Goal: Task Accomplishment & Management: Manage account settings

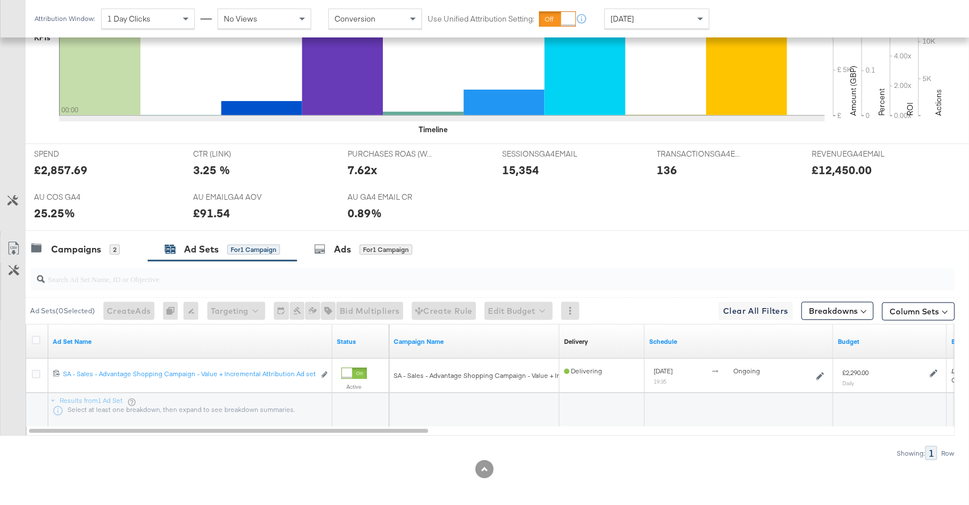
scroll to position [362, 0]
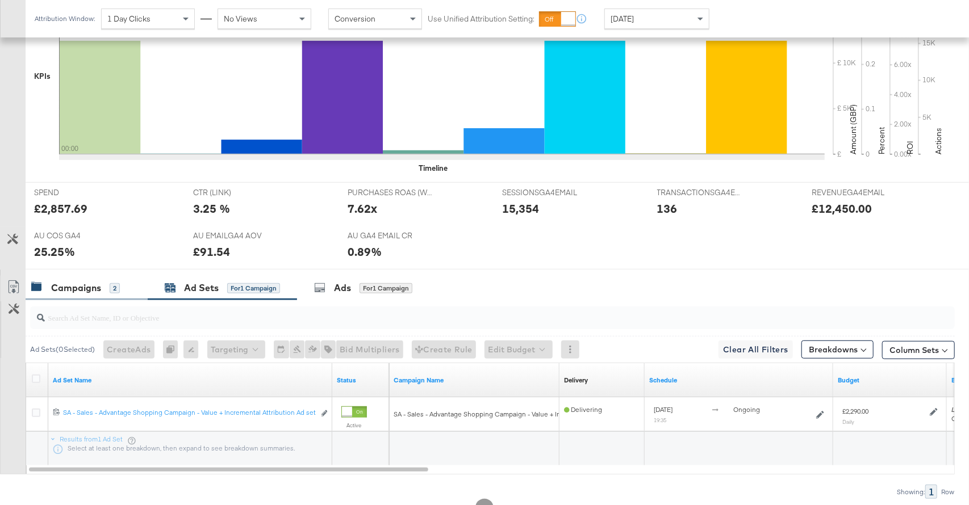
click at [99, 288] on div "Campaigns" at bounding box center [76, 288] width 50 height 13
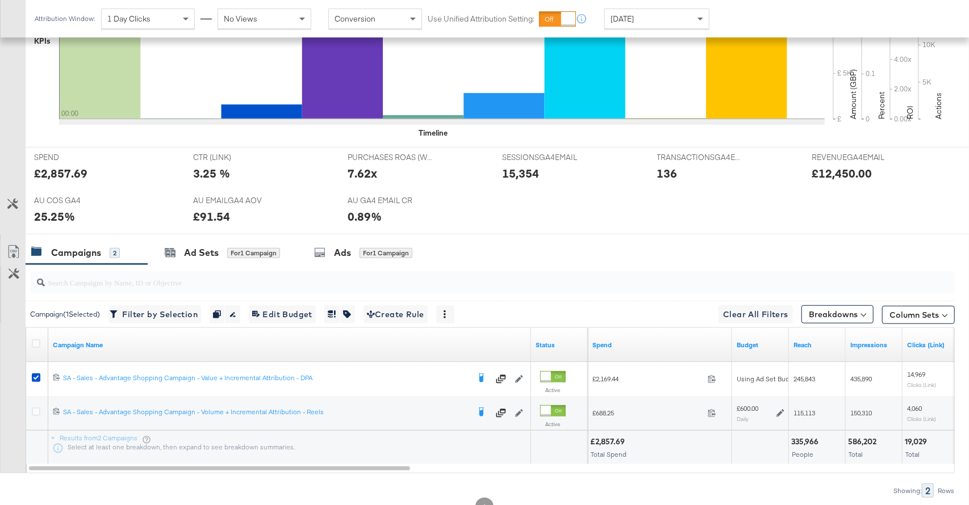
scroll to position [412, 0]
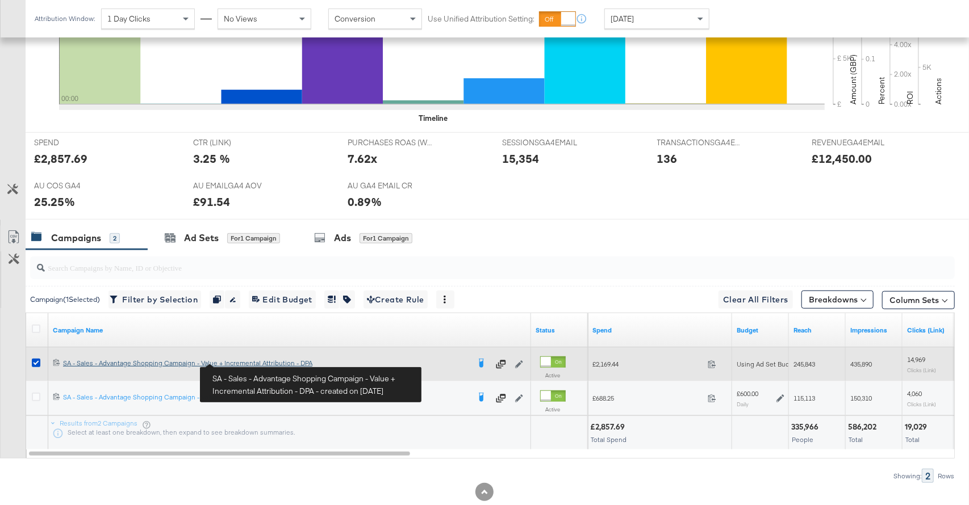
click at [242, 362] on div "SA - Sales - Advantage Shopping Campaign - Value + Incremental Attribution - DP…" at bounding box center [266, 363] width 406 height 9
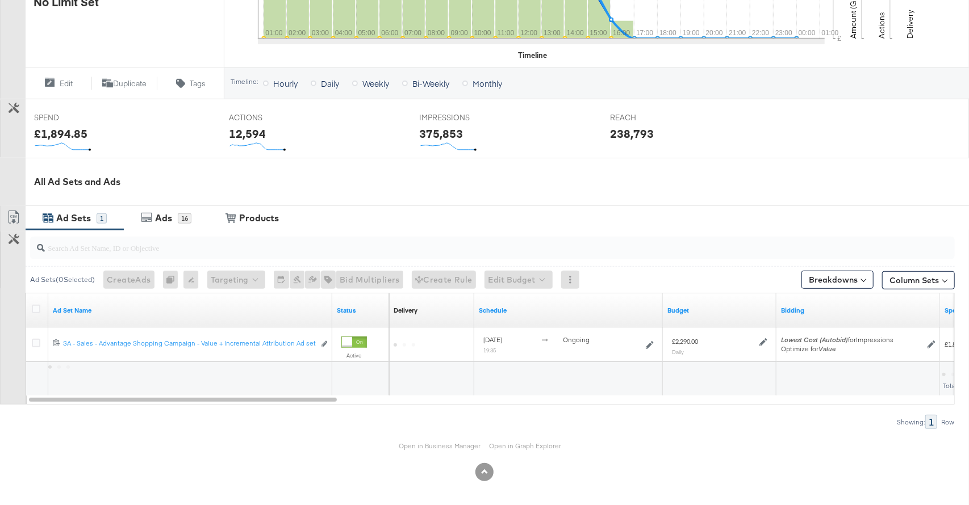
scroll to position [362, 0]
click at [426, 443] on link "Open in Business Manager" at bounding box center [440, 445] width 82 height 9
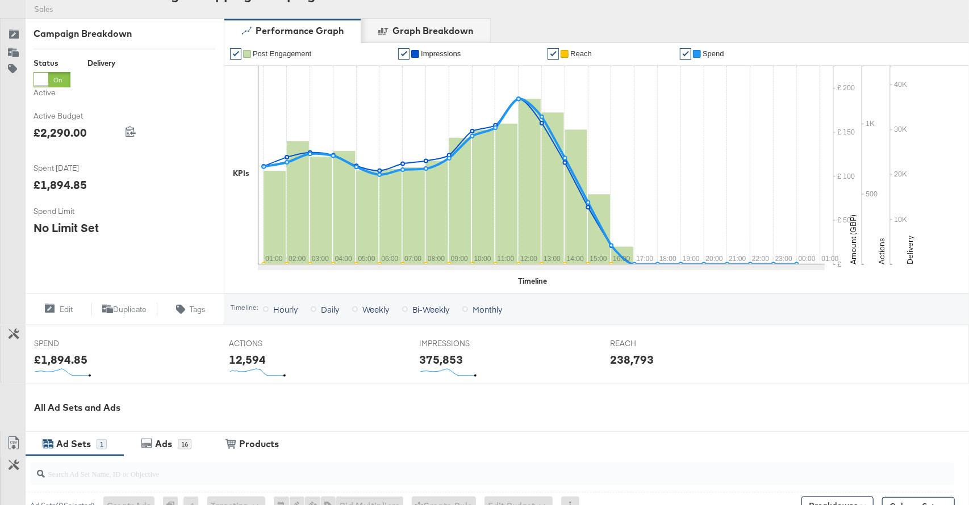
scroll to position [0, 0]
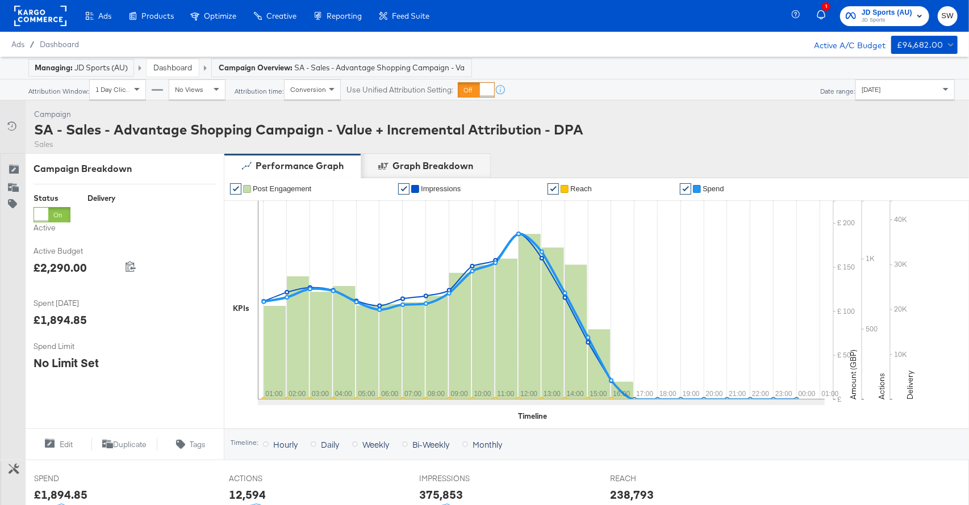
click at [182, 66] on link "Dashboard" at bounding box center [172, 67] width 39 height 10
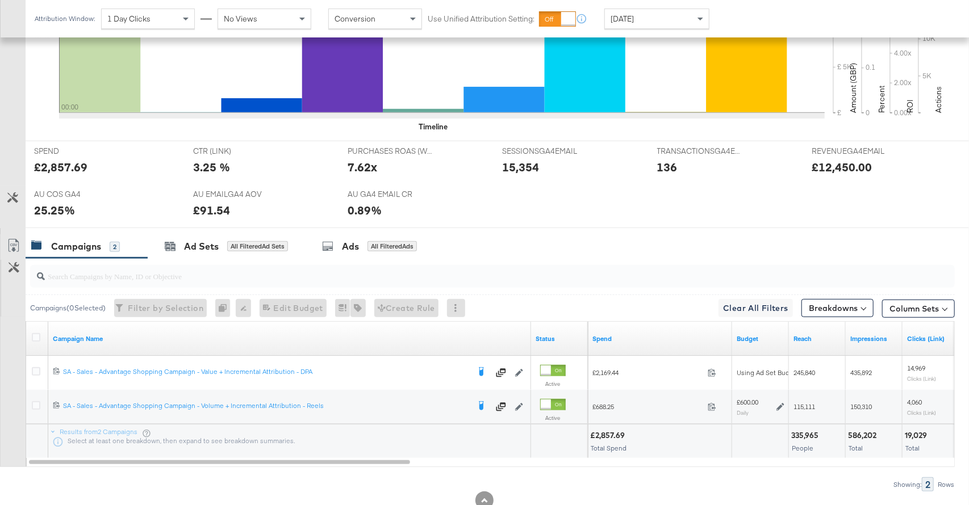
scroll to position [418, 0]
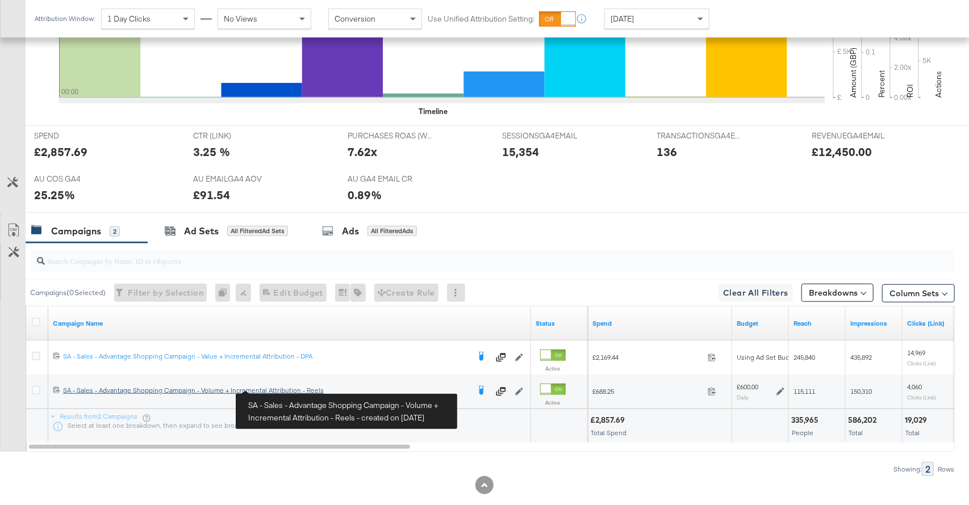
click at [278, 389] on div "SA - Sales - Advantage Shopping Campaign - Volume + Incremental Attribution - R…" at bounding box center [266, 390] width 406 height 9
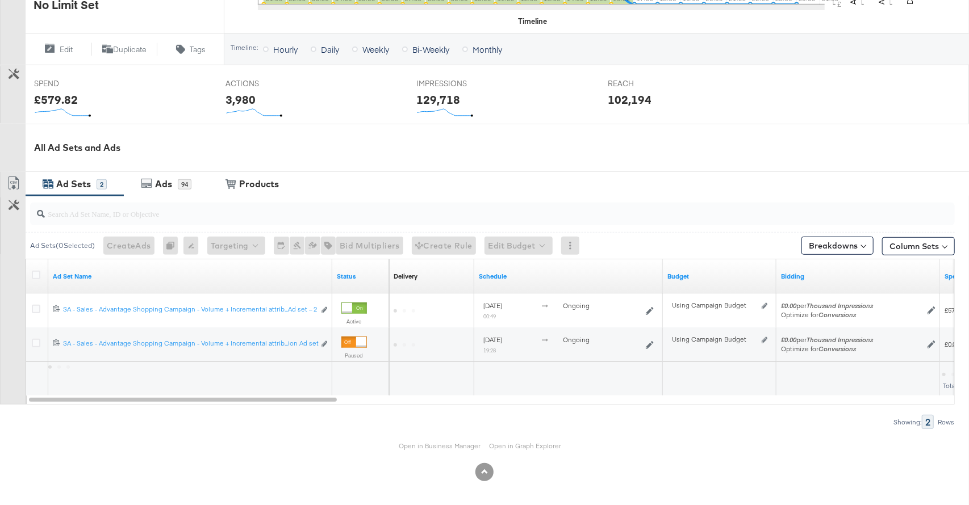
scroll to position [396, 0]
click at [458, 445] on link "Open in Business Manager" at bounding box center [440, 445] width 82 height 9
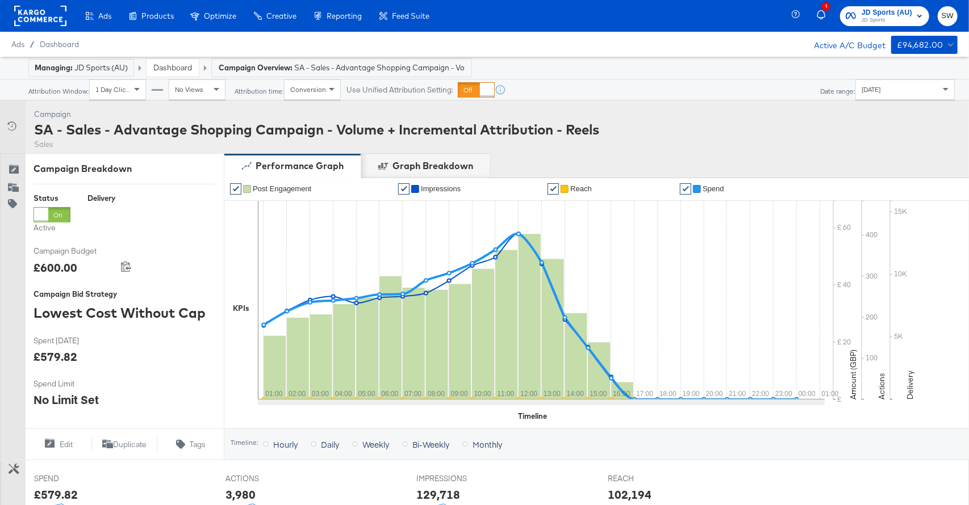
click at [903, 17] on span "JD Sports" at bounding box center [886, 20] width 51 height 9
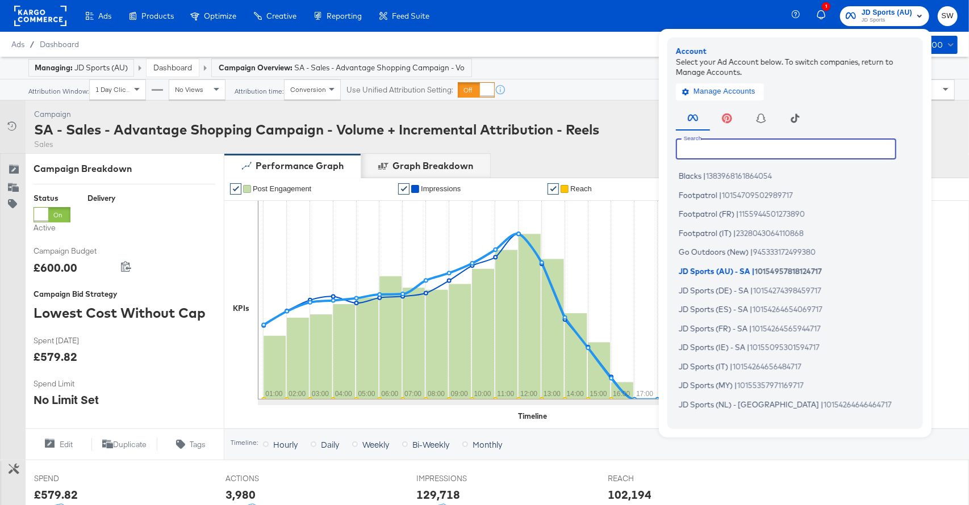
click at [777, 148] on input "text" at bounding box center [786, 149] width 220 height 20
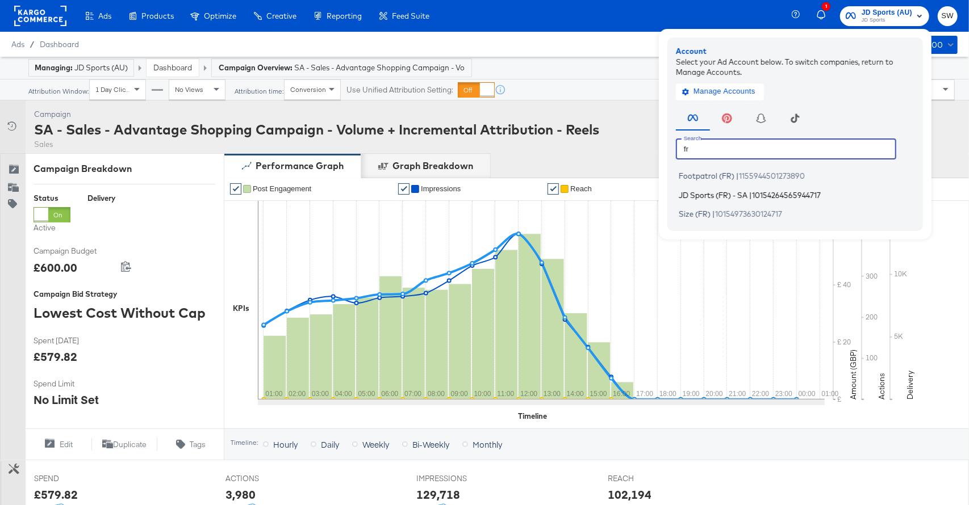
type input "fr"
click at [770, 196] on span "10154264565944717" at bounding box center [786, 194] width 69 height 9
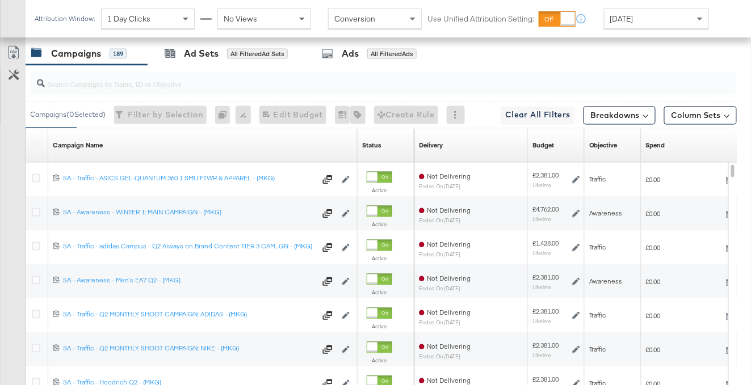
scroll to position [587, 0]
click at [670, 148] on link "Spend" at bounding box center [696, 145] width 100 height 9
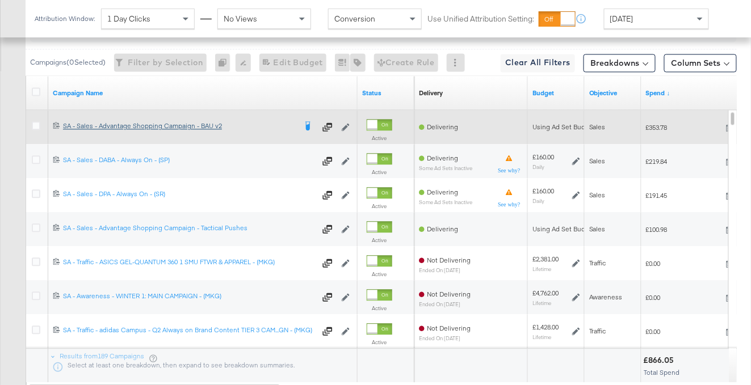
scroll to position [639, 0]
click at [203, 125] on div "SA - Sales - Advantage Shopping Campaign - BAU v2 SA - Sales - Advantage Shoppi…" at bounding box center [179, 127] width 233 height 9
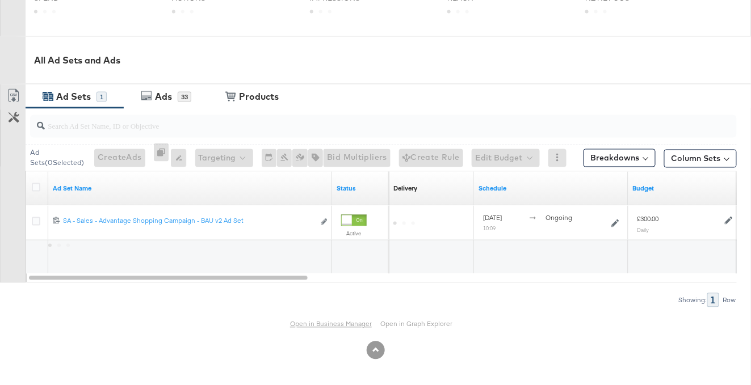
scroll to position [481, 0]
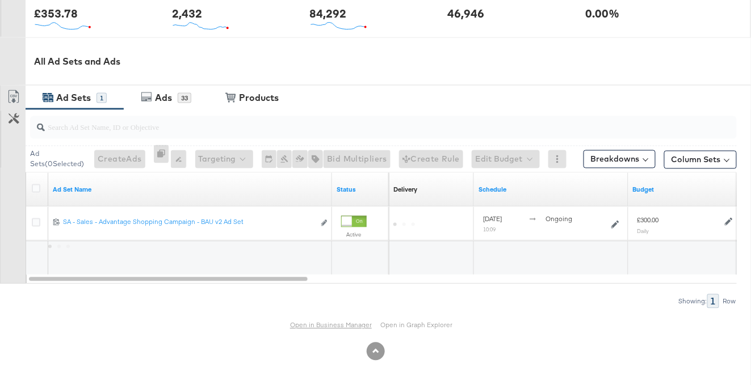
click at [322, 323] on link "Open in Business Manager" at bounding box center [331, 325] width 82 height 9
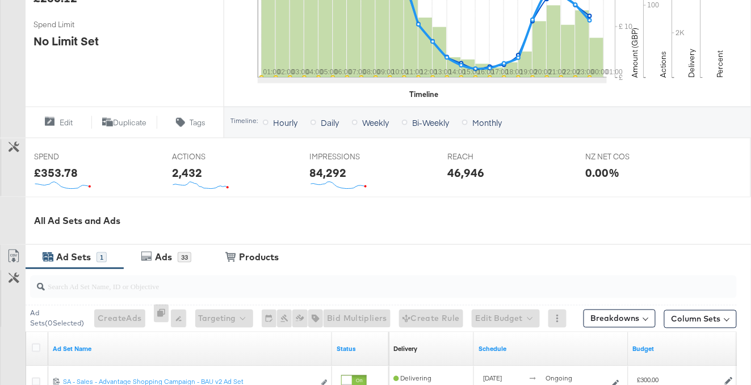
scroll to position [0, 0]
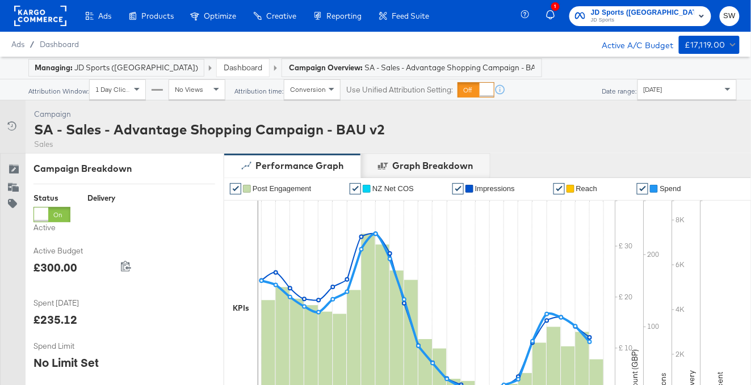
click at [224, 68] on link "Dashboard" at bounding box center [243, 67] width 39 height 10
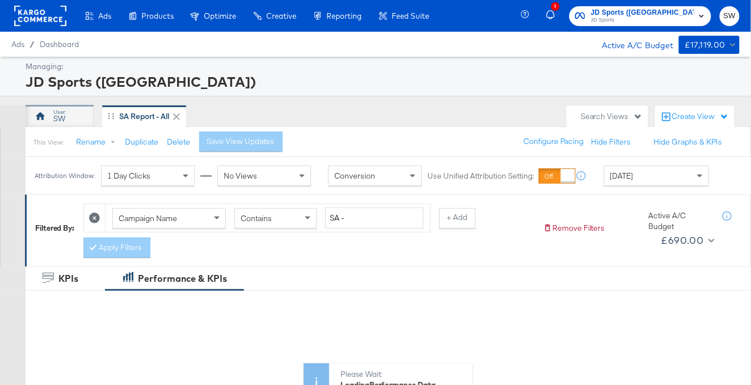
click at [64, 119] on div "SW" at bounding box center [59, 119] width 12 height 11
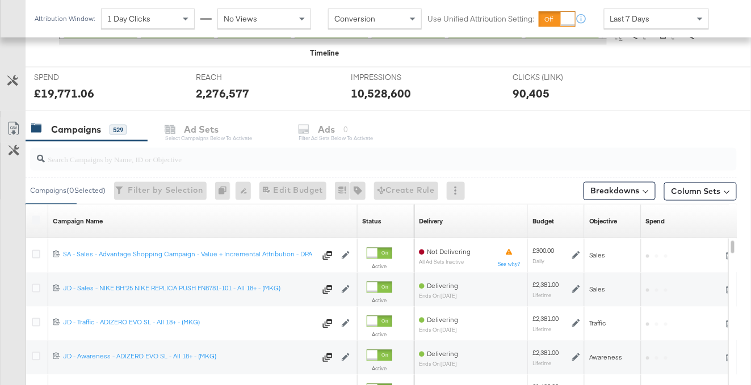
scroll to position [500, 0]
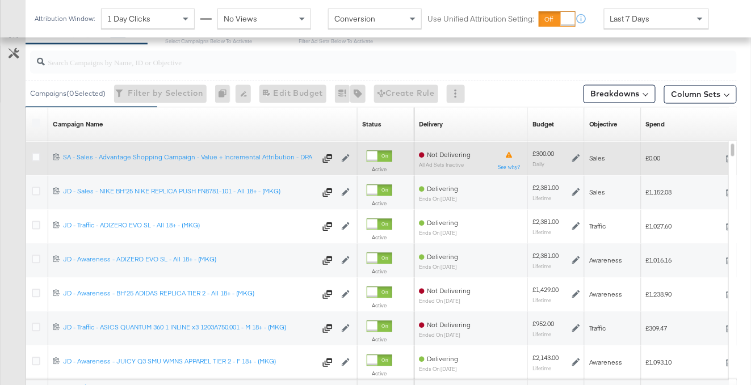
click at [375, 156] on div at bounding box center [372, 157] width 10 height 10
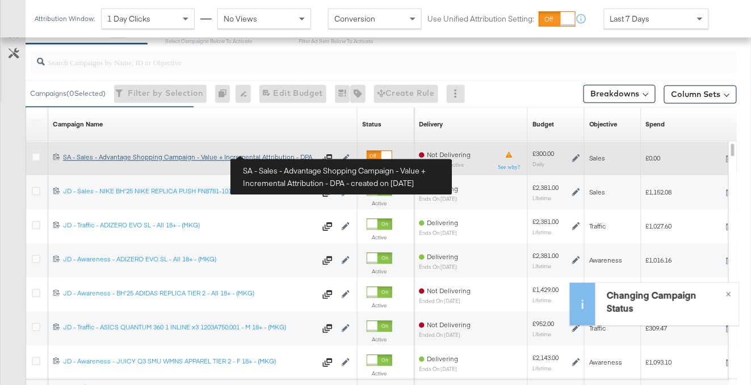
click at [273, 154] on div "SA - Sales - Advantage Shopping Campaign - Value + Incremental Attribution - DP…" at bounding box center [189, 157] width 253 height 9
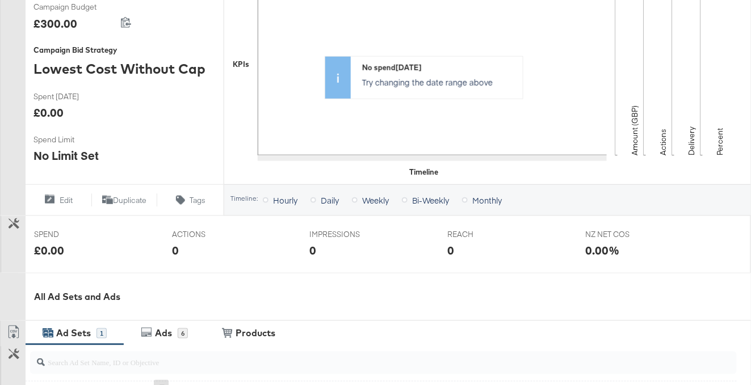
scroll to position [301, 0]
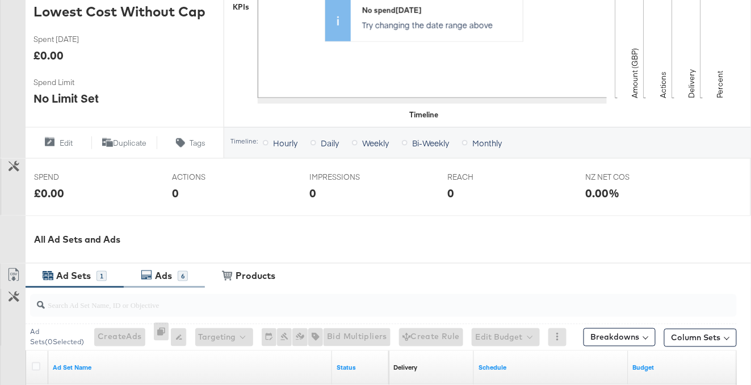
click at [173, 275] on div "Ads" at bounding box center [165, 276] width 26 height 13
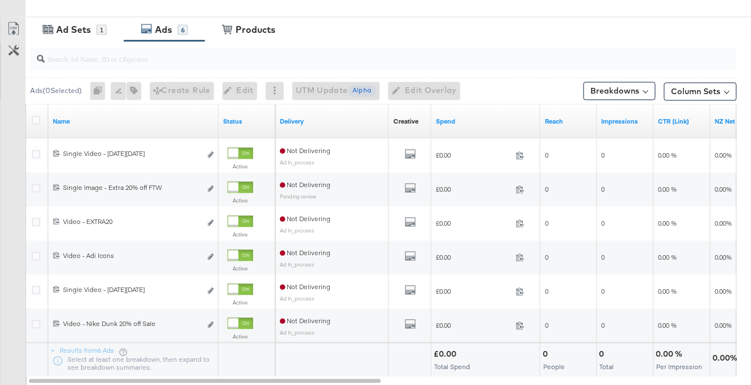
scroll to position [555, 0]
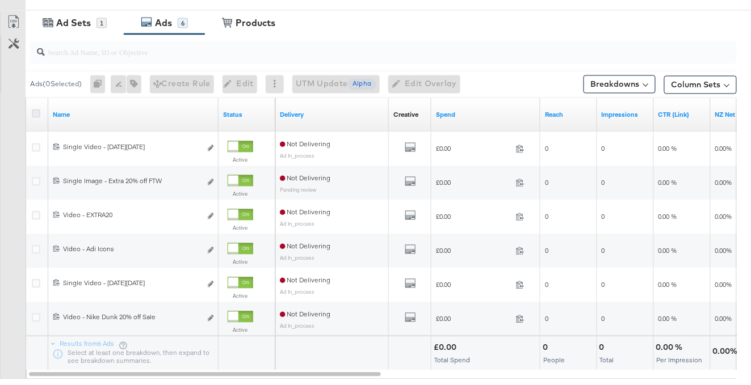
click at [37, 110] on icon at bounding box center [36, 114] width 9 height 9
click at [0, 0] on input "checkbox" at bounding box center [0, 0] width 0 height 0
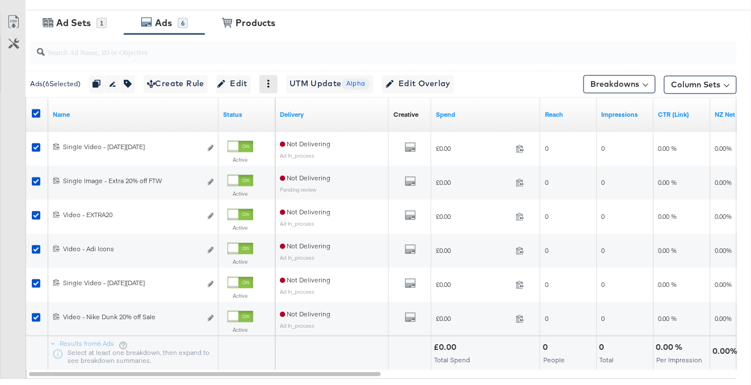
click at [273, 85] on icon at bounding box center [269, 84] width 8 height 8
click at [296, 135] on div "Delete" at bounding box center [308, 140] width 62 height 18
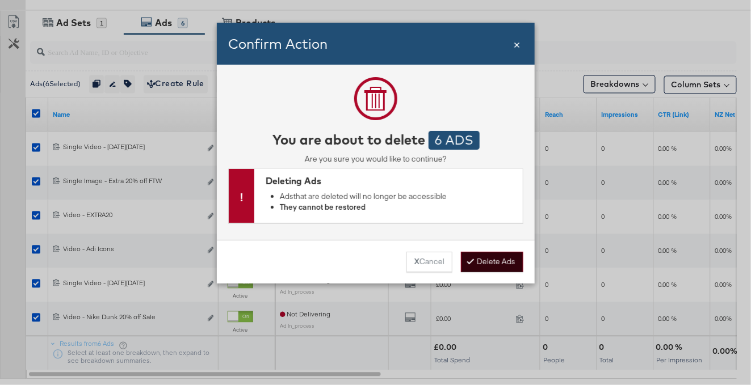
click at [492, 265] on button "Delete Ads" at bounding box center [492, 262] width 62 height 20
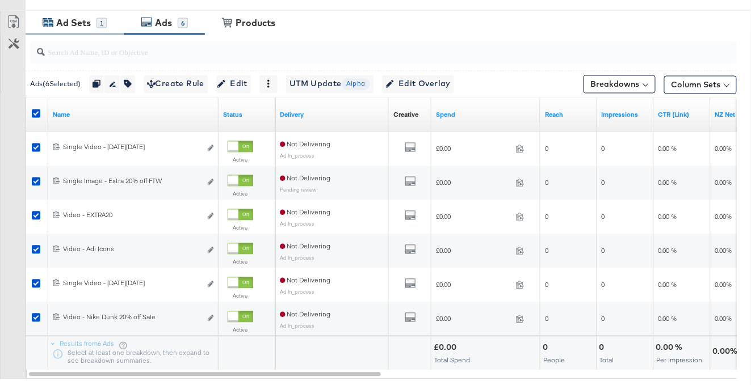
click at [89, 30] on div "Ad Sets 1" at bounding box center [75, 23] width 98 height 24
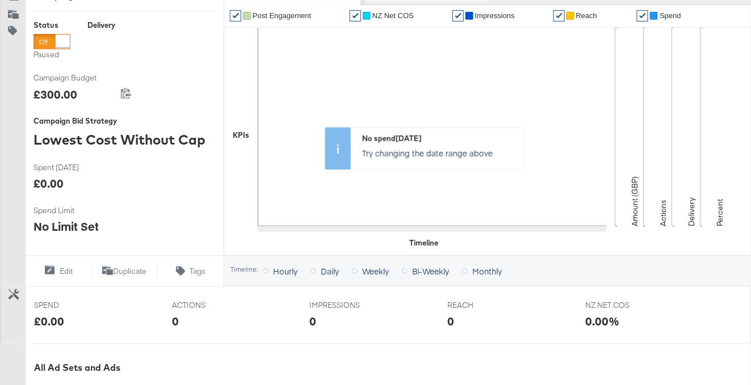
scroll to position [480, 0]
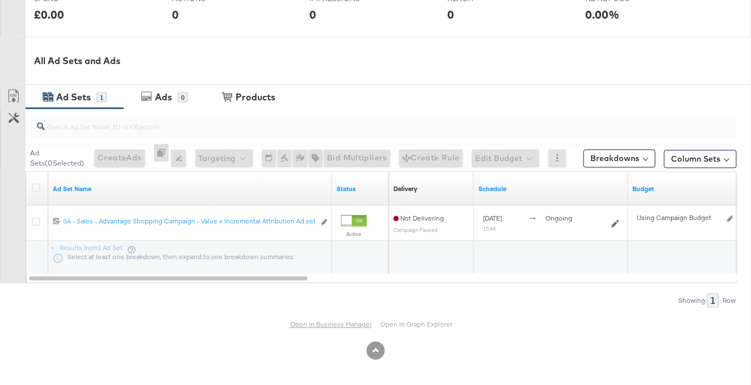
click at [323, 325] on link "Open in Business Manager" at bounding box center [331, 325] width 82 height 9
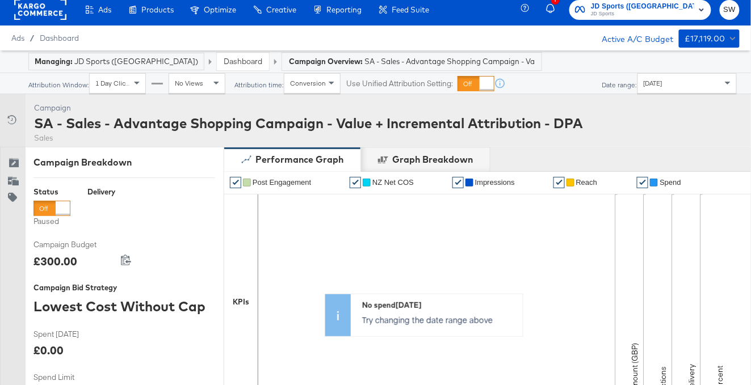
scroll to position [0, 0]
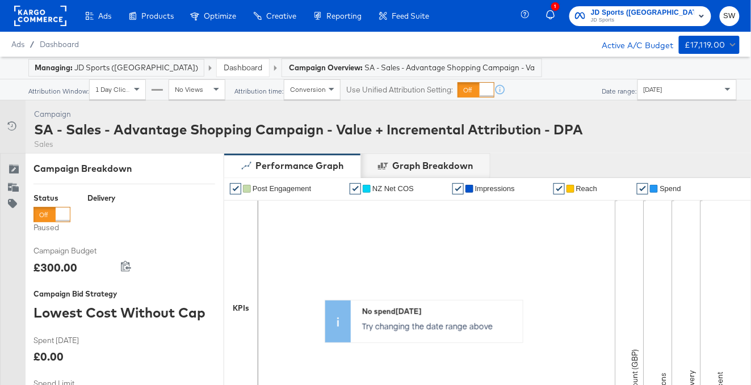
click at [224, 64] on link "Dashboard" at bounding box center [243, 67] width 39 height 10
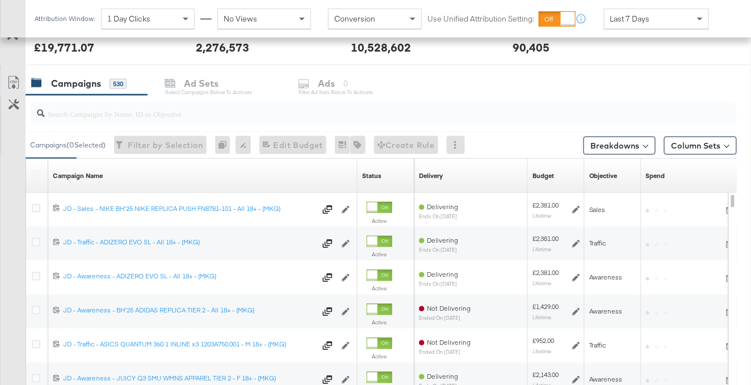
scroll to position [448, 0]
click at [220, 108] on input "search" at bounding box center [360, 109] width 630 height 22
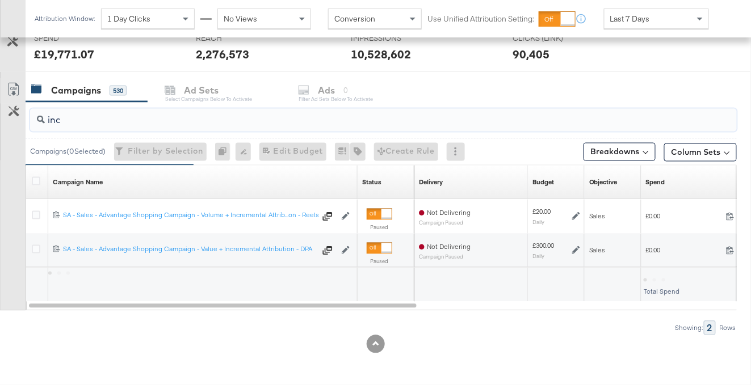
scroll to position [441, 0]
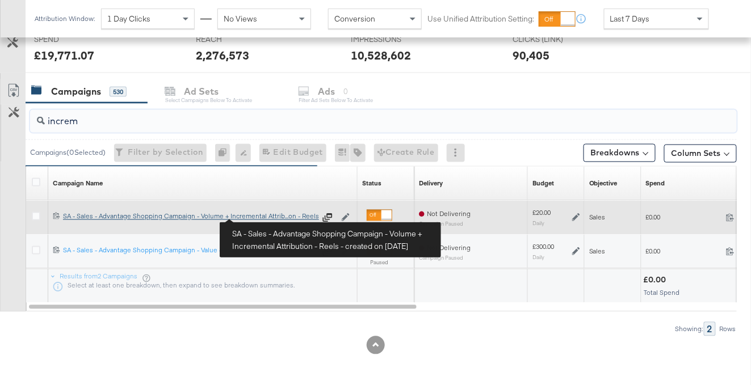
type input "increm"
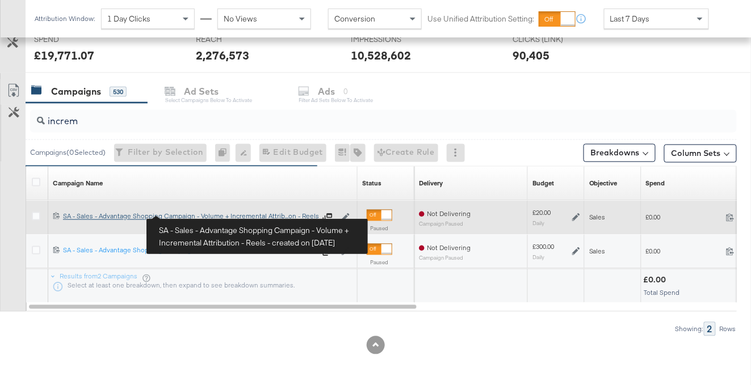
click at [262, 217] on div "SA - Sales - Advantage Shopping Campaign - Volume + Incremental Attribution - R…" at bounding box center [189, 216] width 253 height 9
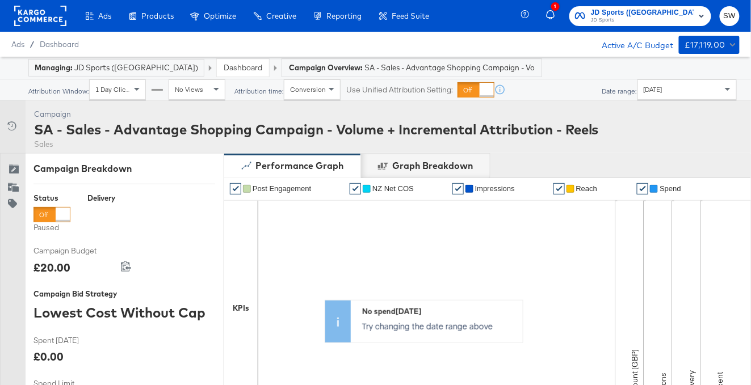
click at [224, 66] on link "Dashboard" at bounding box center [243, 67] width 39 height 10
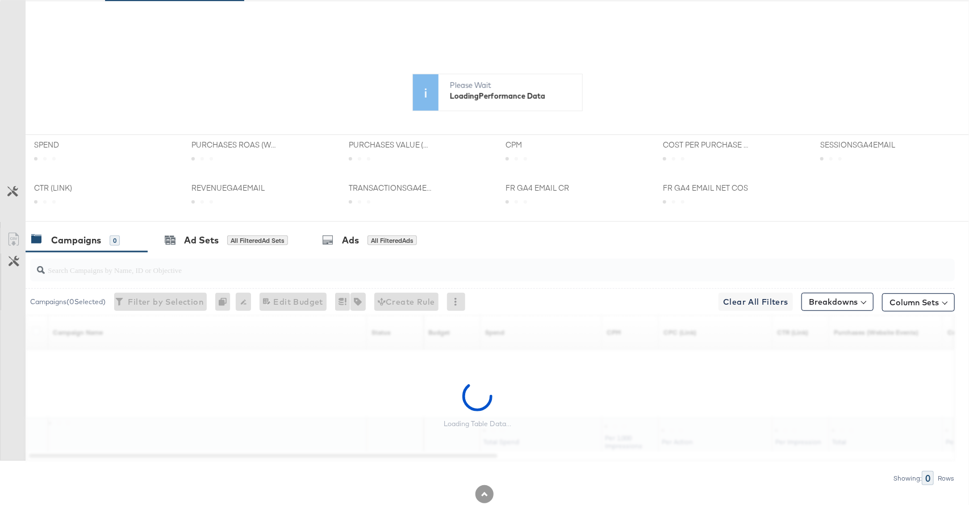
scroll to position [302, 0]
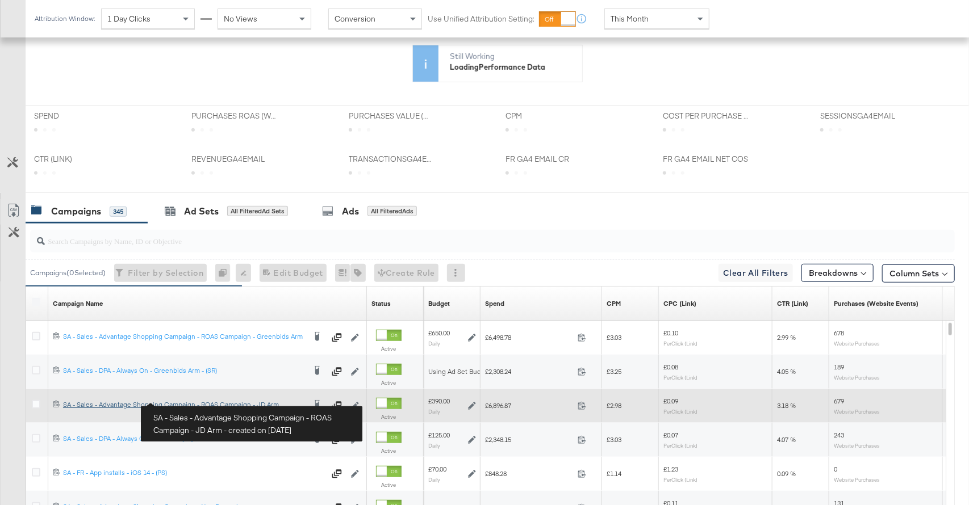
click at [224, 407] on div "SA - Sales - Advantage Shopping Campaign - ROAS Campaign - JD Arm SA - Sales - …" at bounding box center [184, 404] width 242 height 9
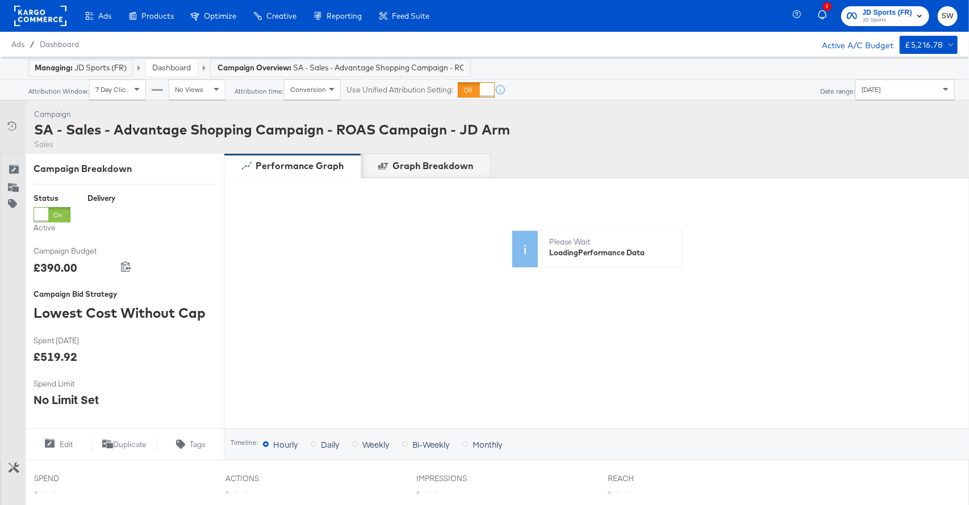
scroll to position [361, 0]
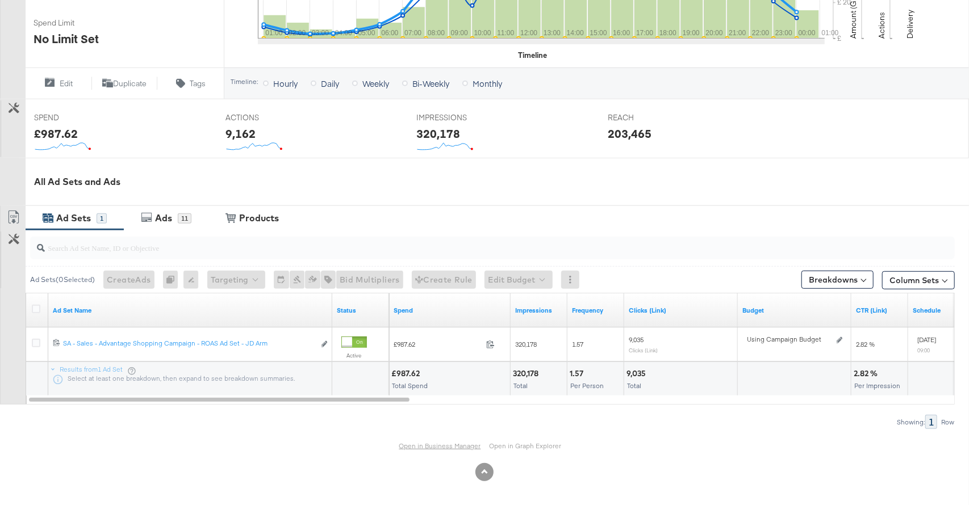
click at [434, 447] on link "Open in Business Manager" at bounding box center [440, 446] width 82 height 9
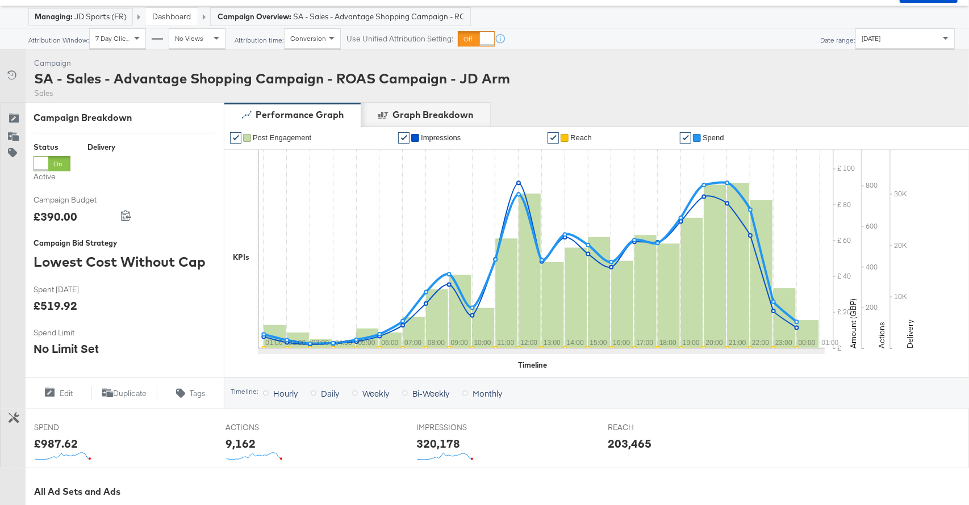
scroll to position [0, 0]
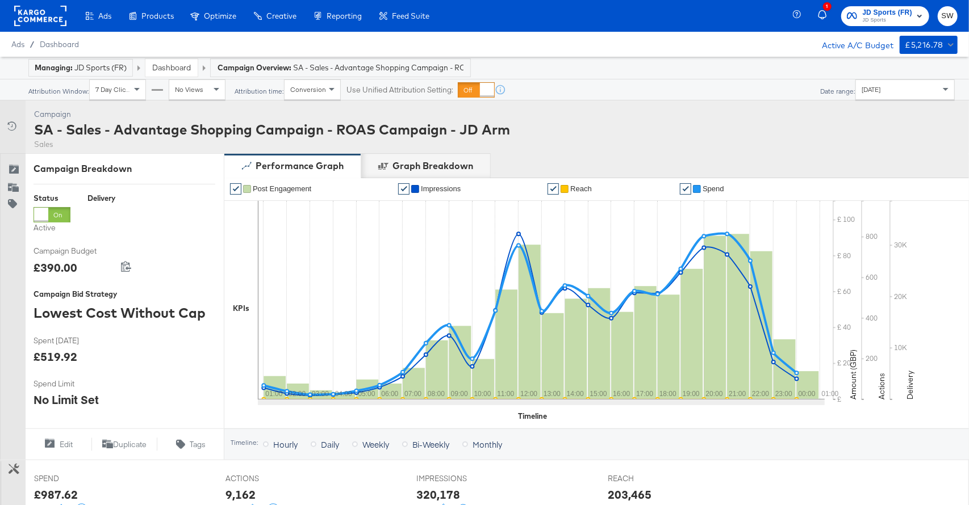
click at [906, 10] on span "JD Sports (FR)" at bounding box center [887, 13] width 50 height 12
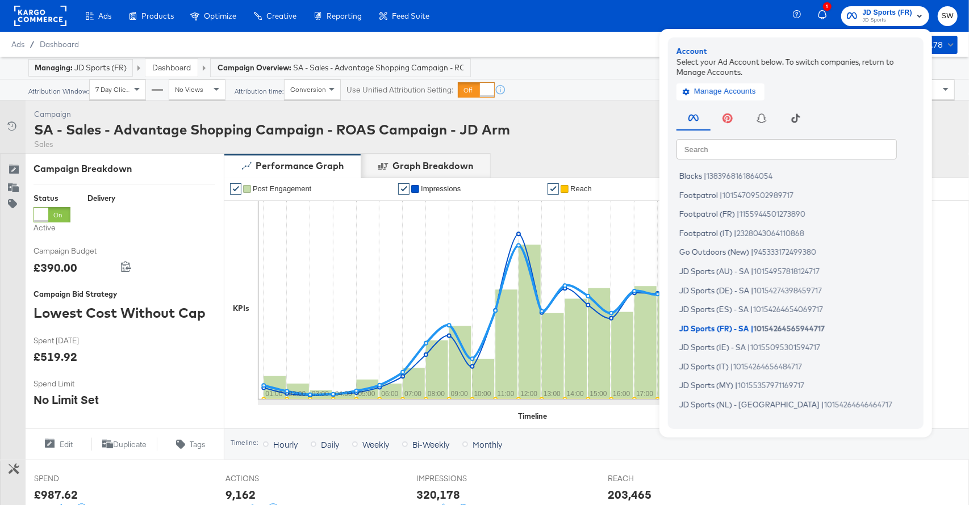
click at [786, 152] on input "text" at bounding box center [786, 149] width 220 height 20
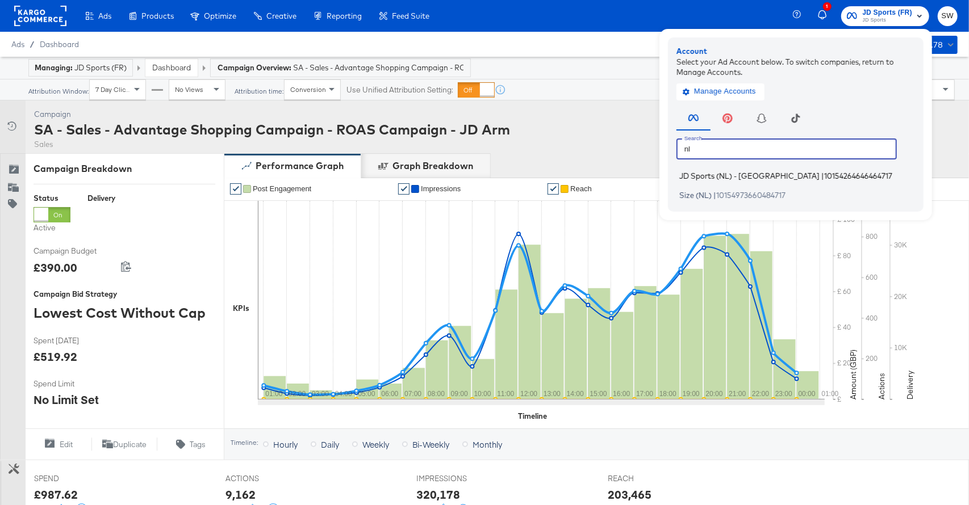
type input "nl"
click at [824, 175] on span "10154264646464717" at bounding box center [858, 175] width 68 height 9
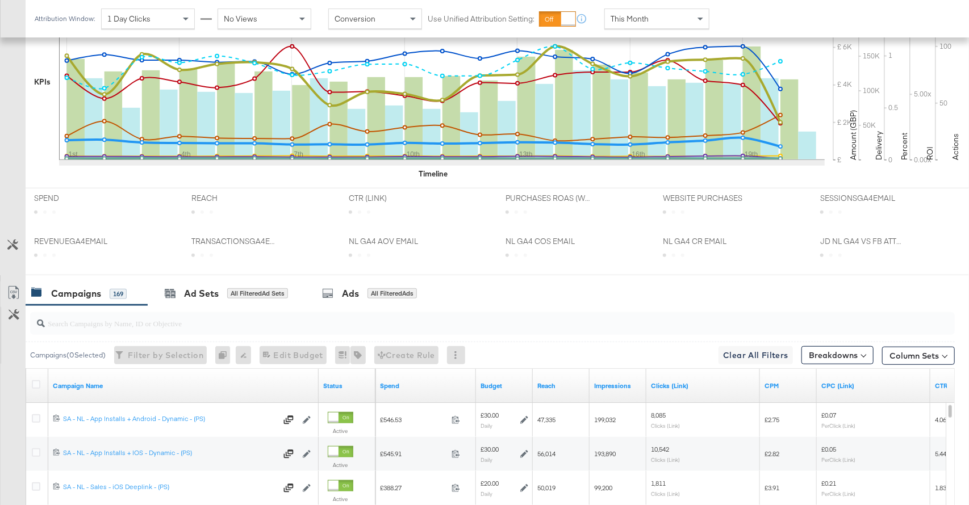
scroll to position [441, 0]
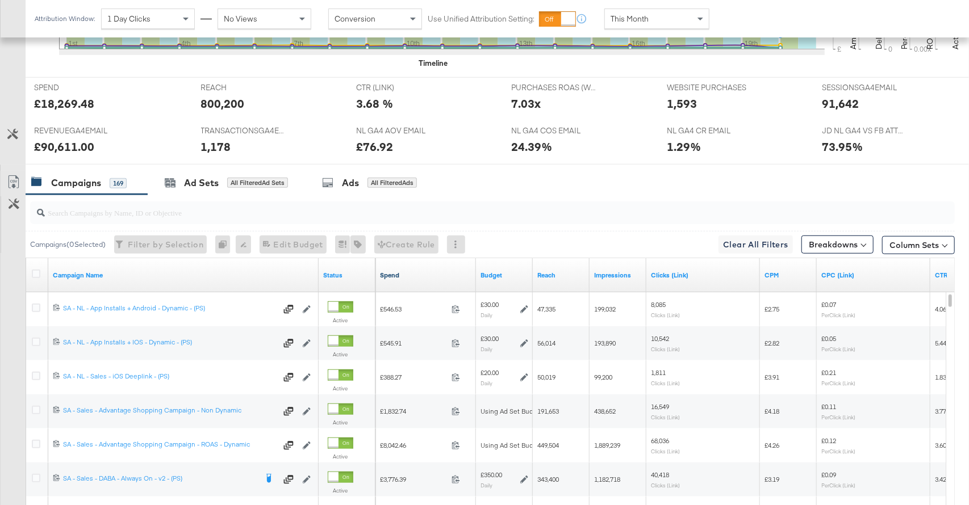
click at [438, 274] on link "Spend" at bounding box center [425, 275] width 91 height 9
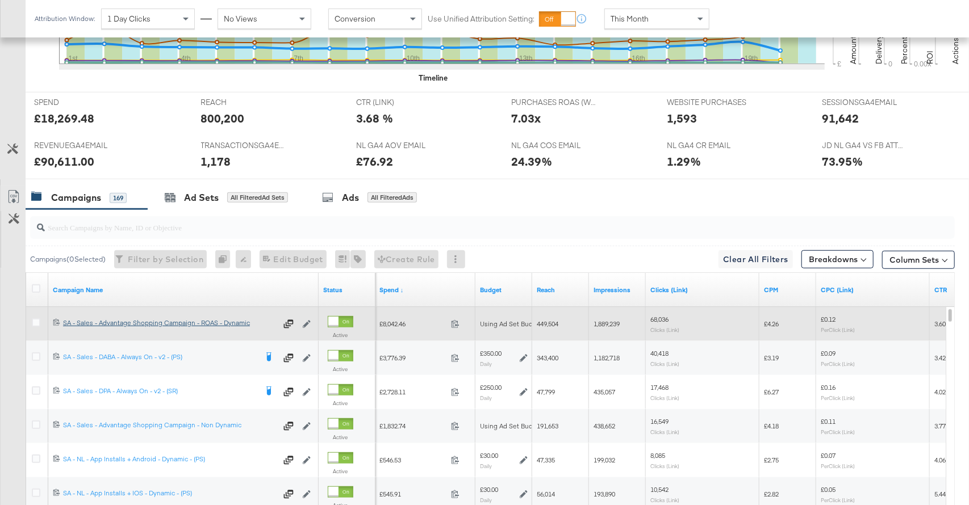
scroll to position [422, 0]
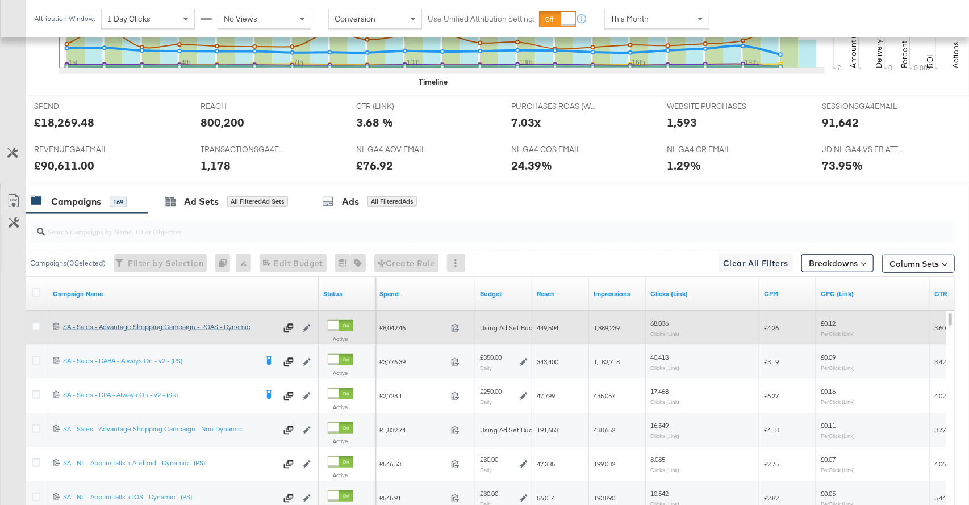
click at [225, 320] on div "6652518557270 SA - Sales - Advantage Shopping Campaign - ROAS - Dynamic SA - Sa…" at bounding box center [183, 328] width 270 height 20
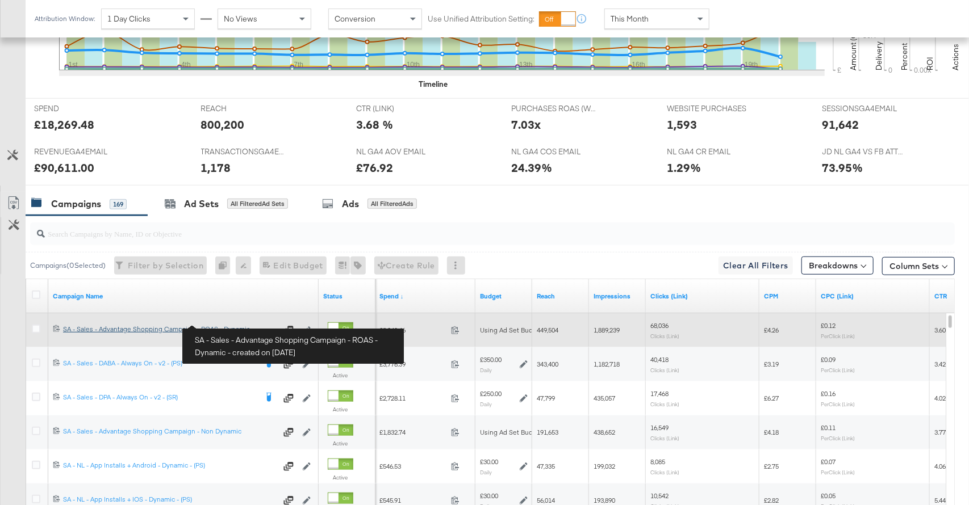
click at [225, 325] on div "SA - Sales - Advantage Shopping Campaign - ROAS - Dynamic SA - Sales - Advantag…" at bounding box center [169, 329] width 213 height 9
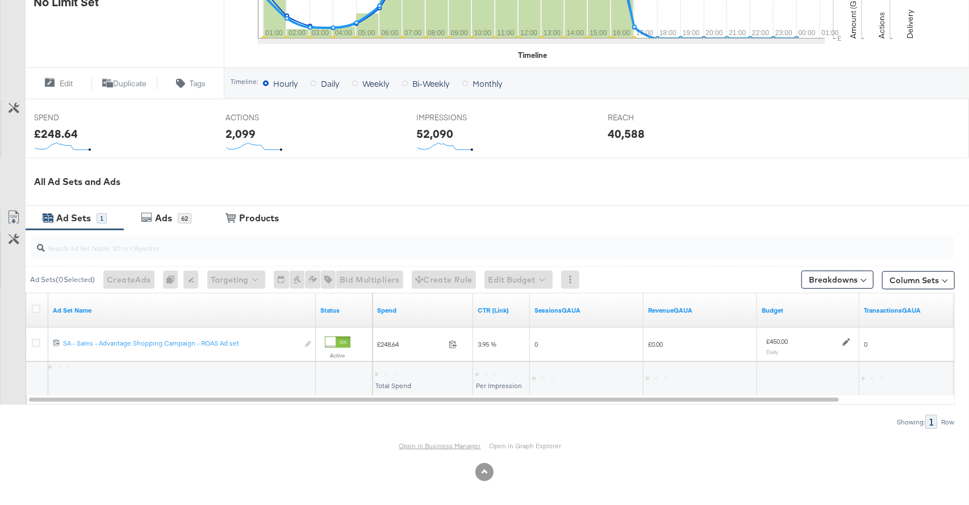
scroll to position [362, 0]
click at [437, 441] on link "Open in Business Manager" at bounding box center [440, 445] width 82 height 9
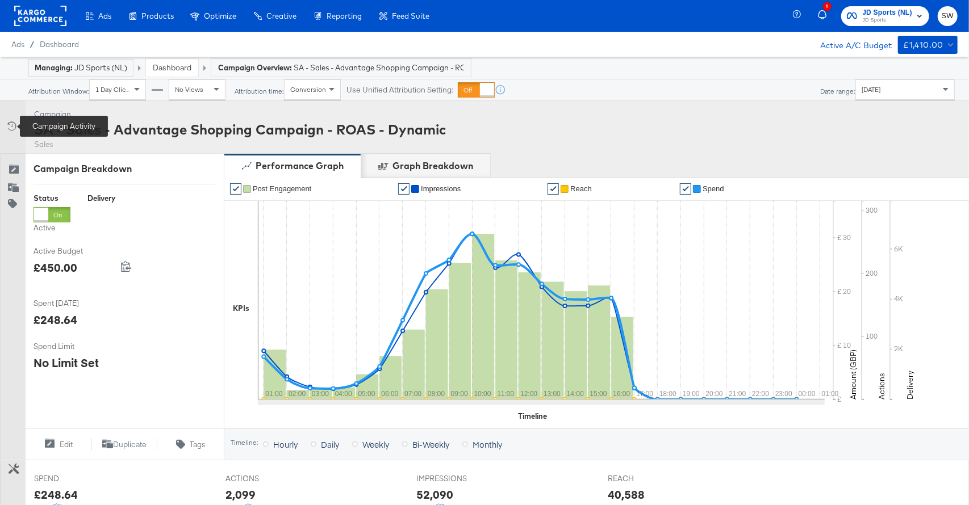
click at [17, 126] on div "Campaign Activity" at bounding box center [13, 125] width 16 height 11
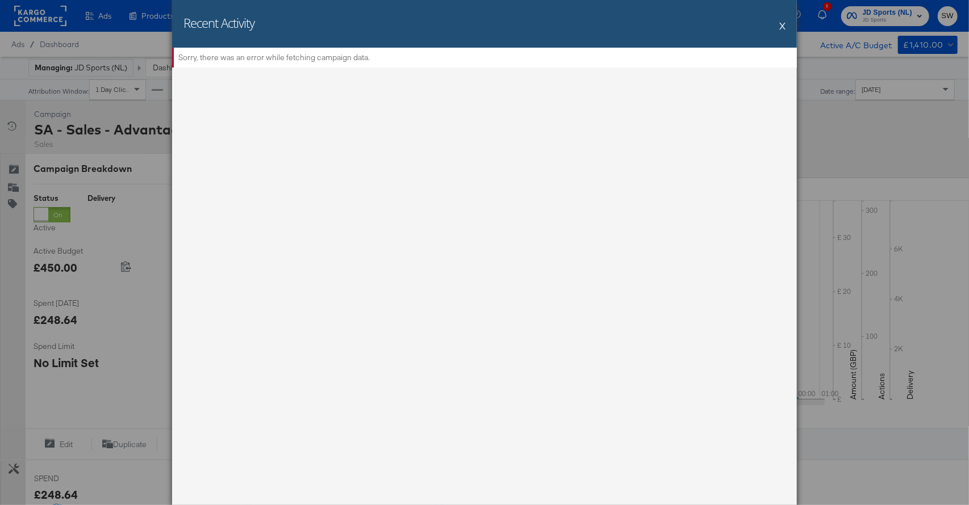
click at [785, 26] on button "X" at bounding box center [782, 25] width 6 height 23
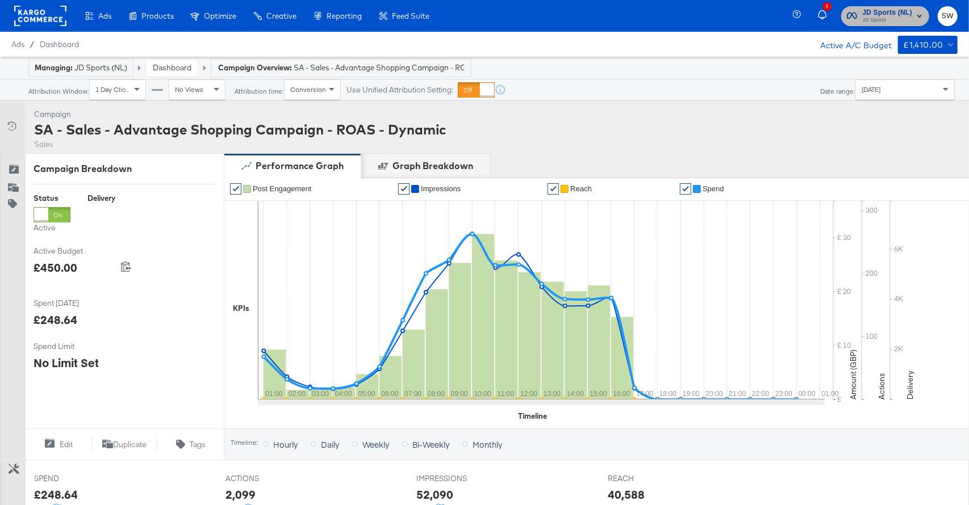
drag, startPoint x: 907, startPoint y: 16, endPoint x: 895, endPoint y: 28, distance: 16.9
click at [907, 16] on span "JD Sports" at bounding box center [887, 20] width 50 height 9
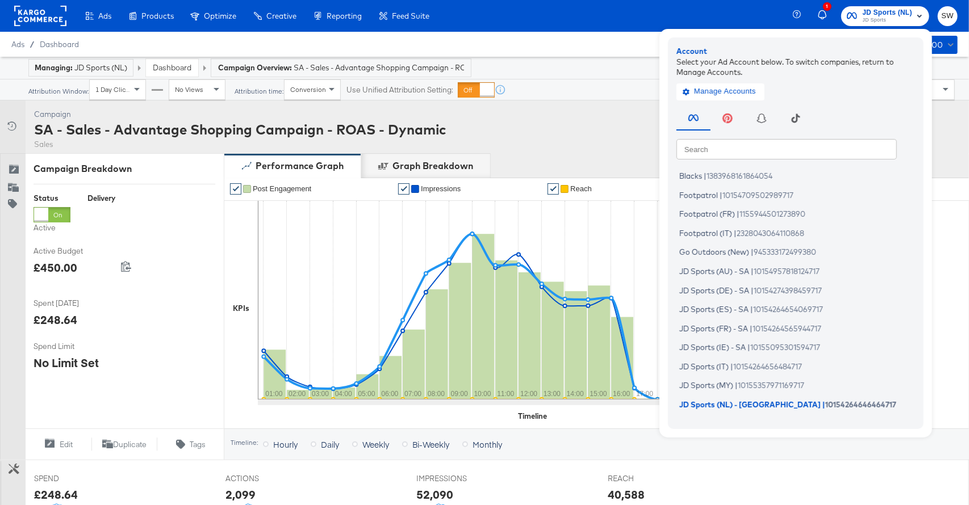
click at [715, 165] on div "Blacks | 1383968161864054 Footpatrol | 10154709502989717 Footpatrol (FR) | 1155…" at bounding box center [798, 292] width 244 height 255
click at [719, 152] on input "text" at bounding box center [786, 149] width 220 height 20
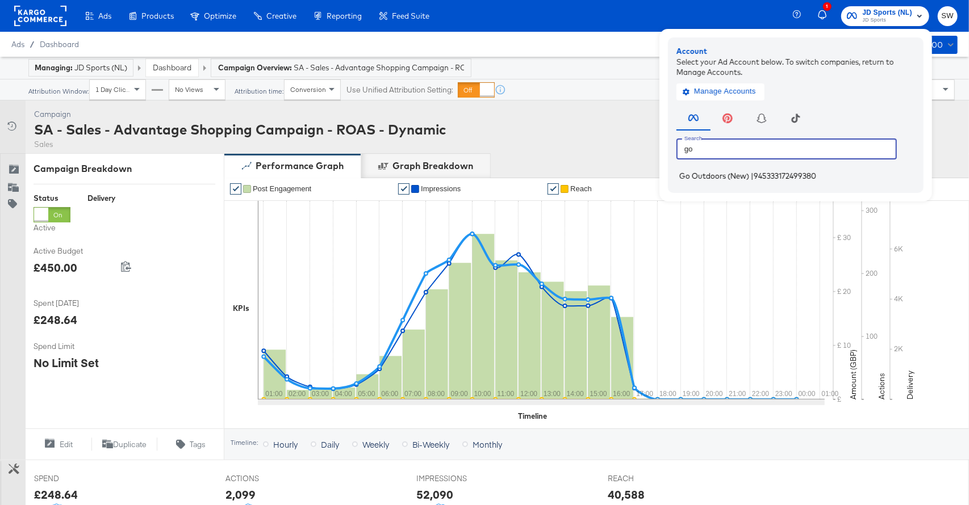
type input "go"
click at [718, 175] on span "Go Outdoors (New)" at bounding box center [714, 175] width 70 height 9
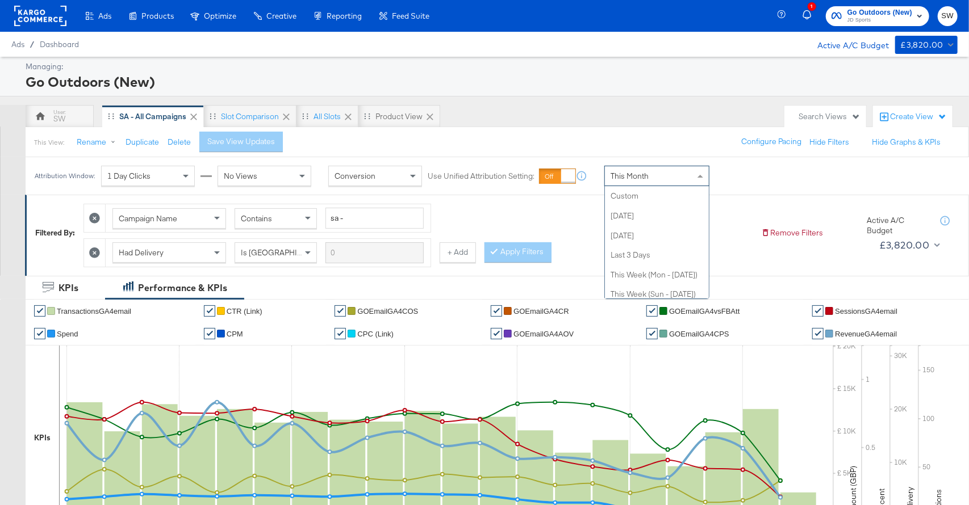
drag, startPoint x: 650, startPoint y: 178, endPoint x: 653, endPoint y: 207, distance: 29.8
click at [649, 178] on div "This Month" at bounding box center [657, 175] width 104 height 19
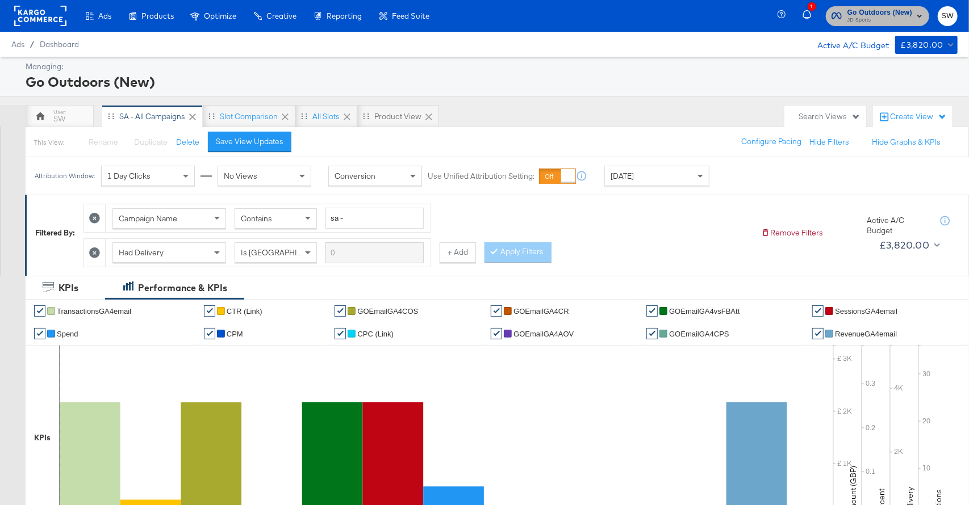
click at [873, 19] on span "JD Sports" at bounding box center [879, 20] width 65 height 9
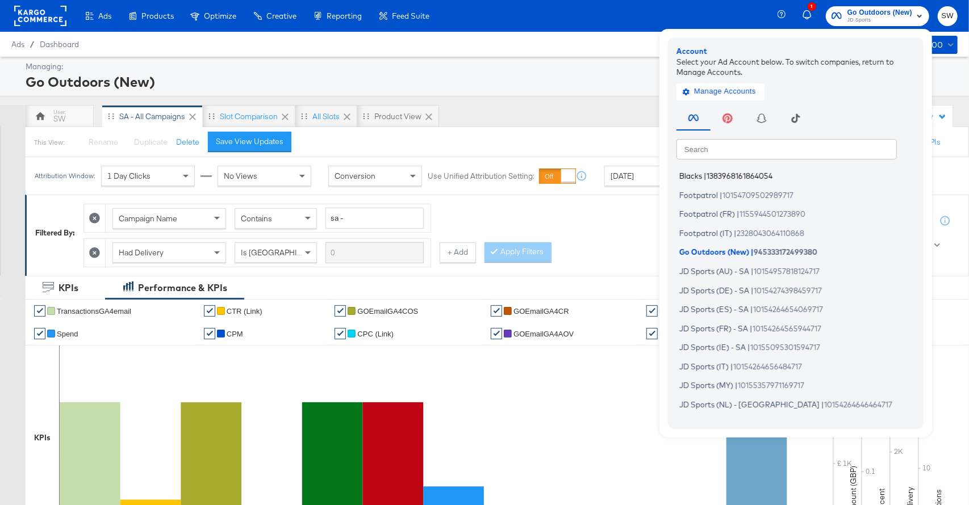
click at [716, 172] on span "1383968161864054" at bounding box center [739, 175] width 66 height 9
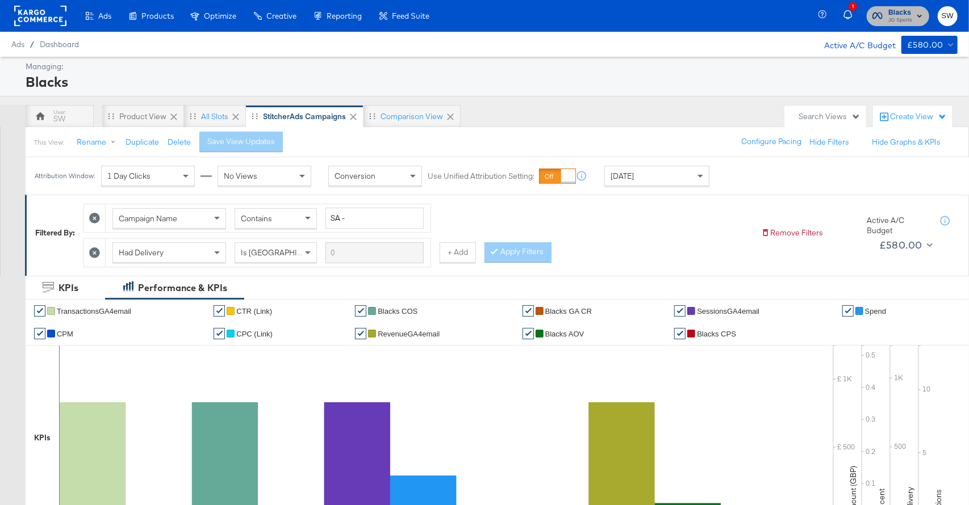
click at [897, 14] on span "Blacks" at bounding box center [900, 13] width 24 height 12
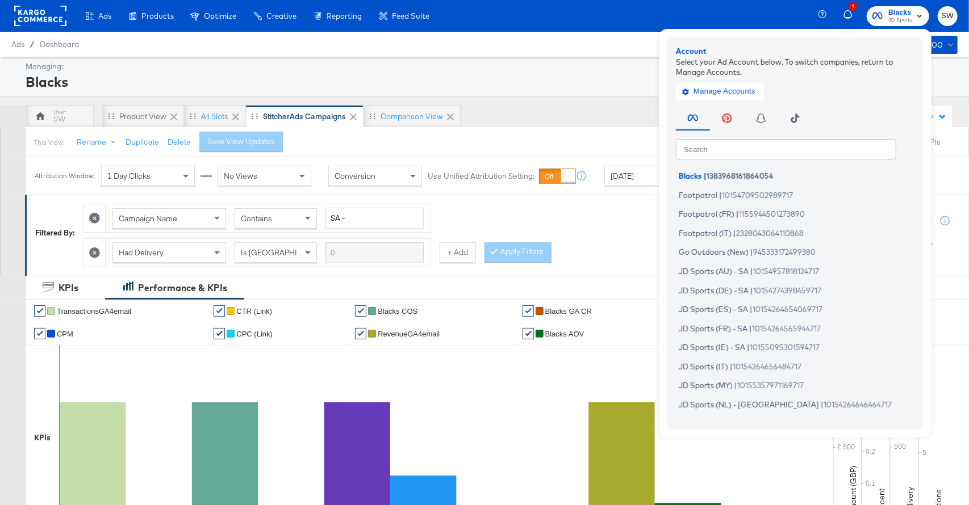
click at [743, 155] on input "text" at bounding box center [786, 149] width 220 height 20
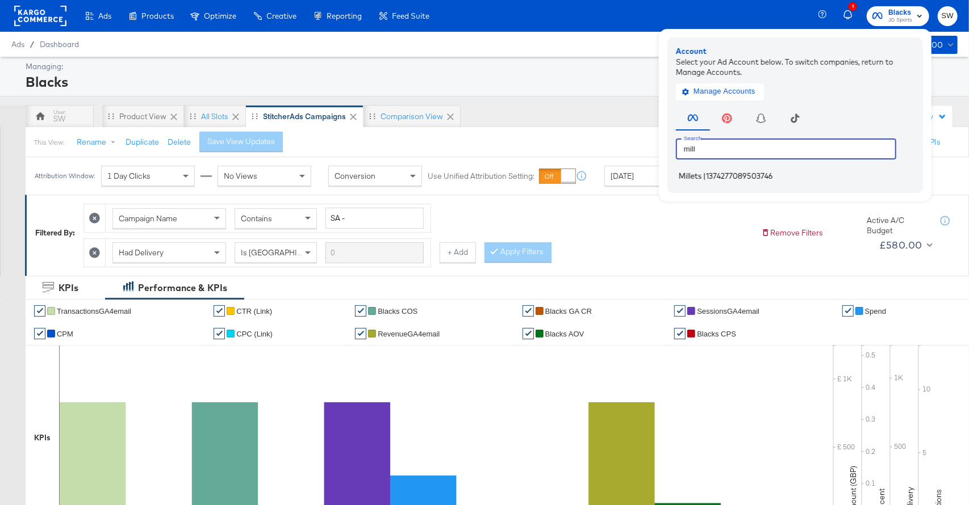
type input "mill"
click at [752, 175] on span "1374277089503746" at bounding box center [739, 175] width 67 height 9
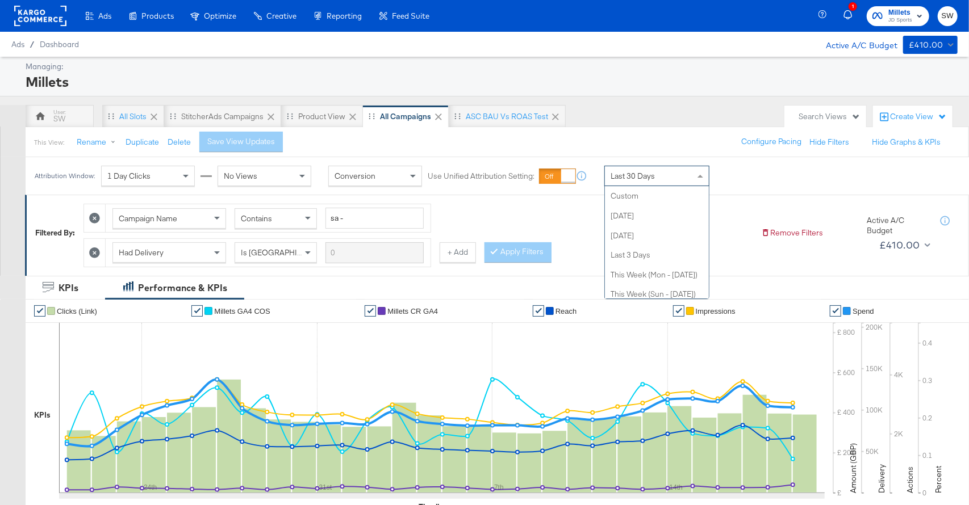
click at [672, 180] on div "Last 30 Days" at bounding box center [657, 175] width 104 height 19
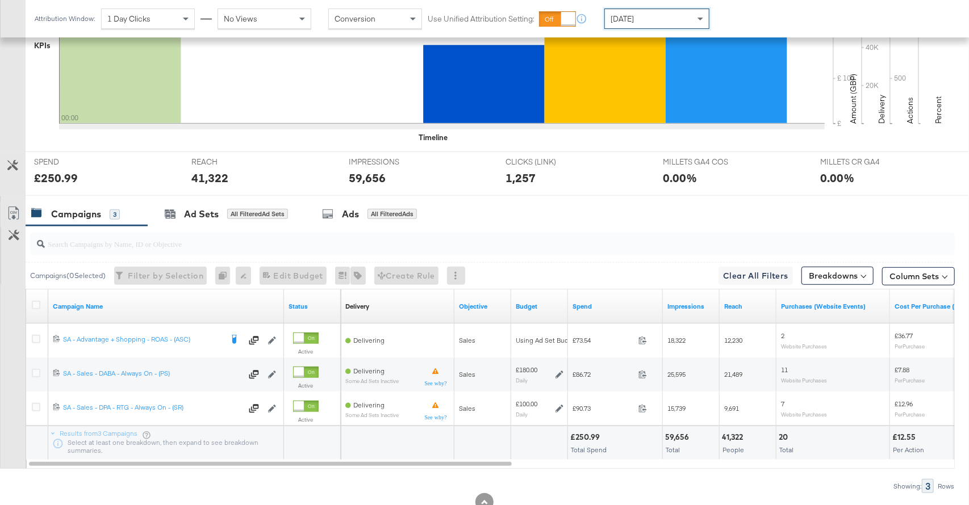
scroll to position [407, 0]
